Goal: Find specific page/section: Find specific page/section

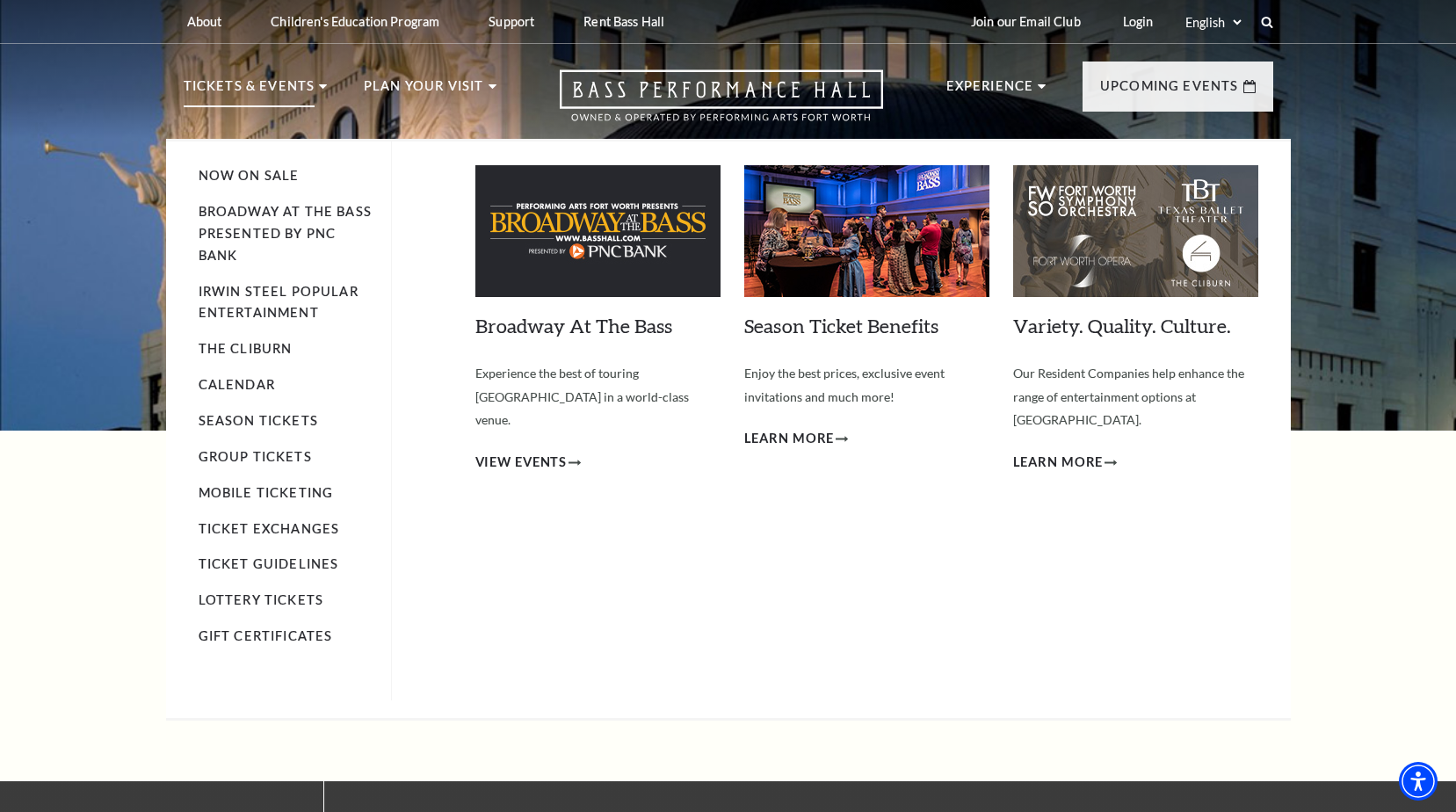
click at [290, 85] on p "Tickets & Events" at bounding box center [250, 92] width 132 height 32
click at [232, 384] on link "Calendar" at bounding box center [237, 384] width 77 height 15
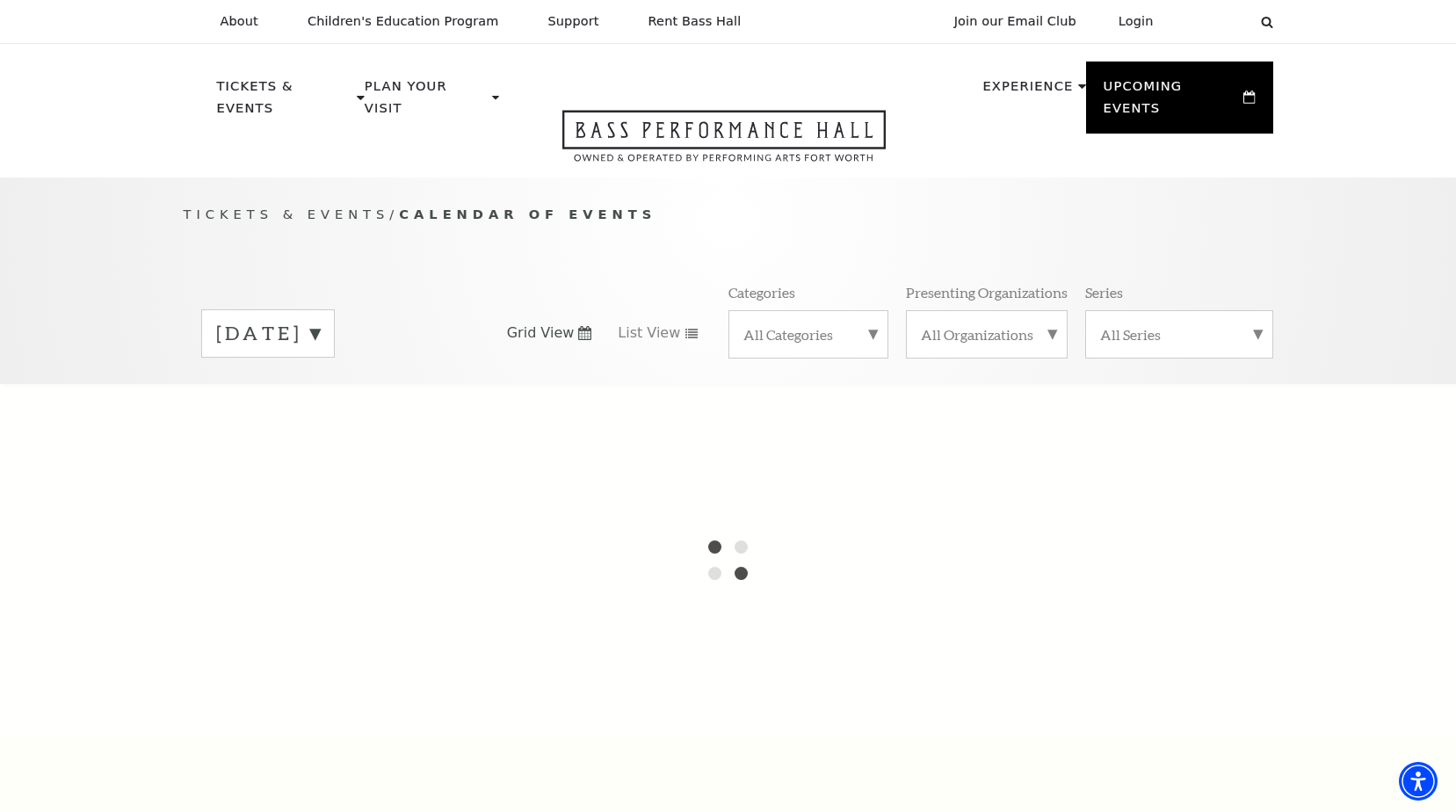
click at [320, 320] on label "[DATE]" at bounding box center [268, 333] width 104 height 27
click at [320, 351] on label "[DATE]" at bounding box center [268, 370] width 104 height 38
